Goal: Navigation & Orientation: Go to known website

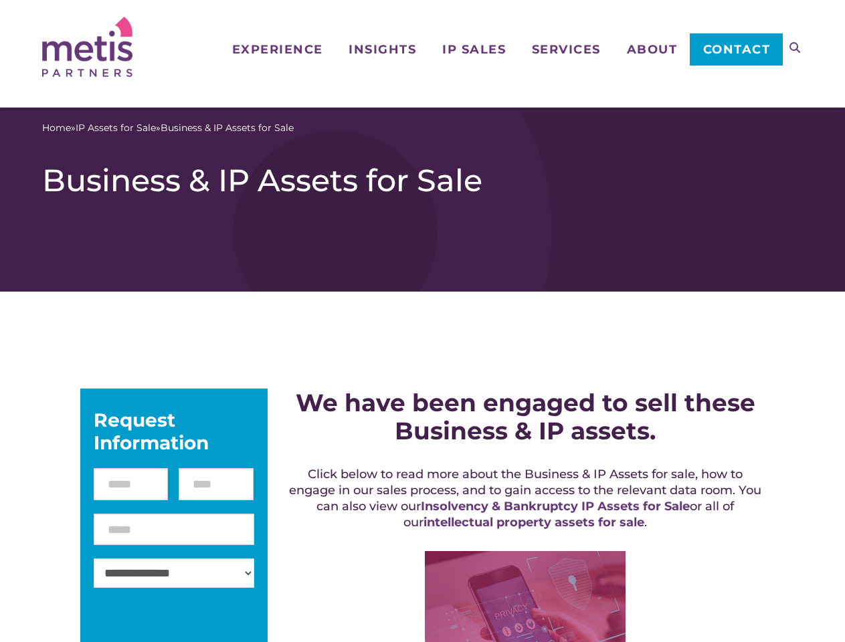
click at [795, 48] on icon at bounding box center [794, 47] width 11 height 11
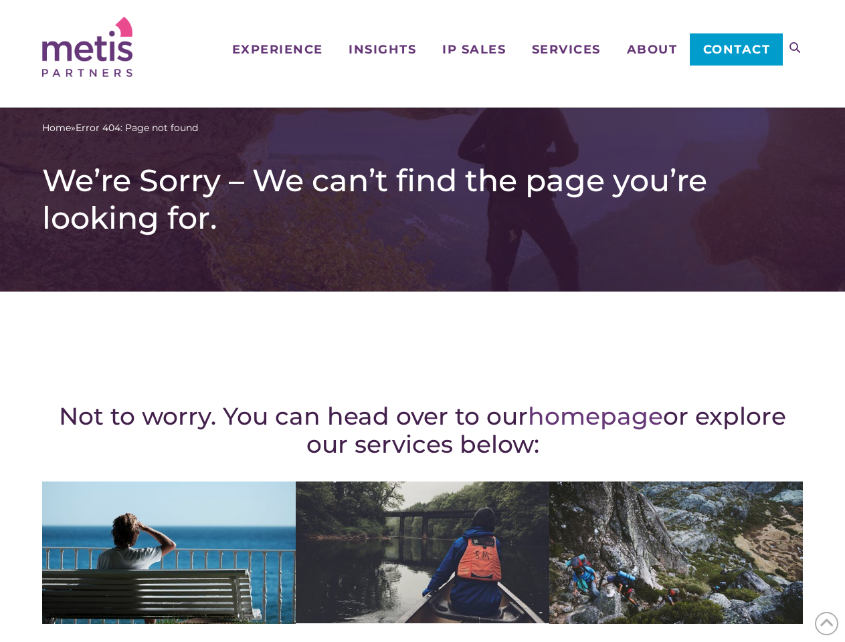
click at [422, 321] on div "Not to worry. You can head over to our homepage or explore our services below: …" at bounding box center [422, 584] width 761 height 533
click at [795, 48] on icon at bounding box center [794, 47] width 11 height 11
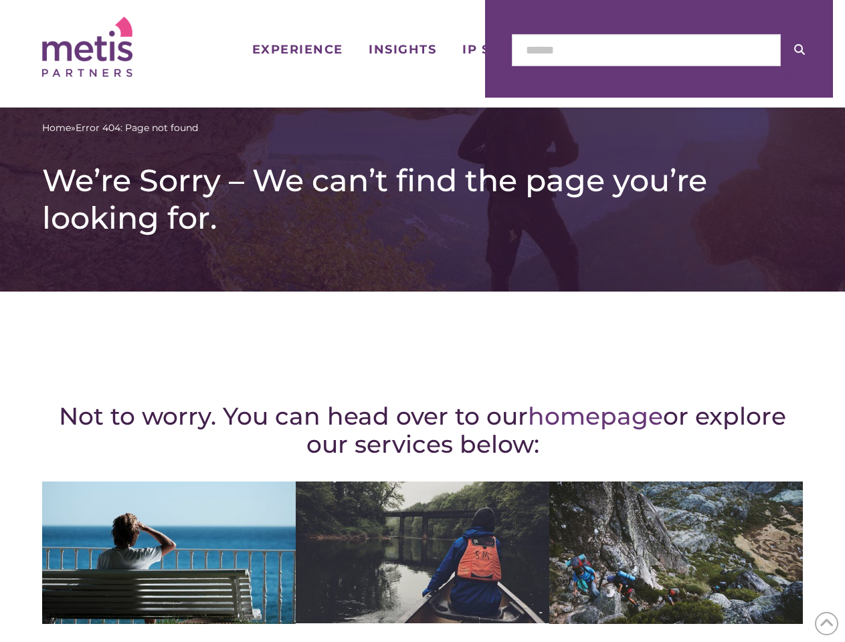
click at [826, 624] on icon at bounding box center [827, 623] width 15 height 21
